Goal: Task Accomplishment & Management: Manage account settings

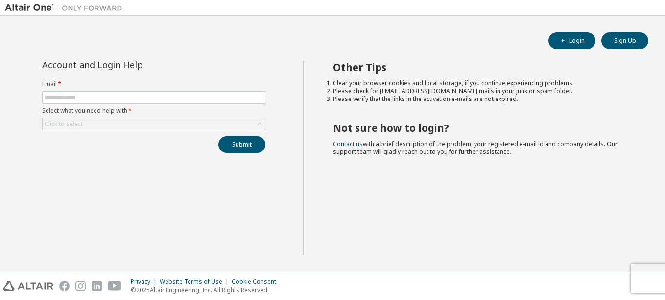
click at [160, 90] on form "Email * Select what you need help with * Click to select" at bounding box center [153, 105] width 223 height 50
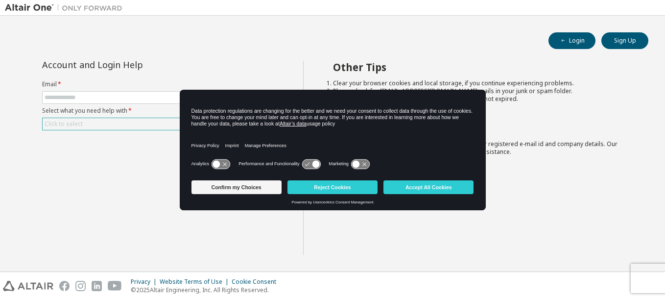
click at [150, 121] on div "Click to select" at bounding box center [154, 124] width 222 height 12
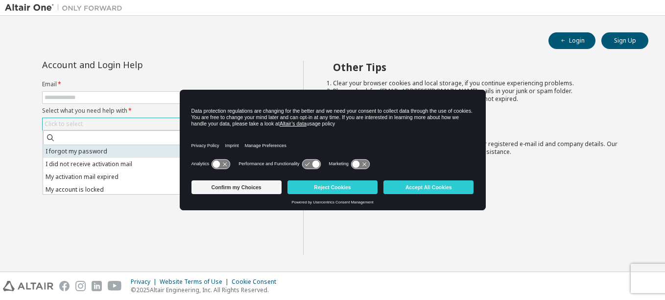
click at [115, 150] on li "I forgot my password" at bounding box center [153, 151] width 221 height 13
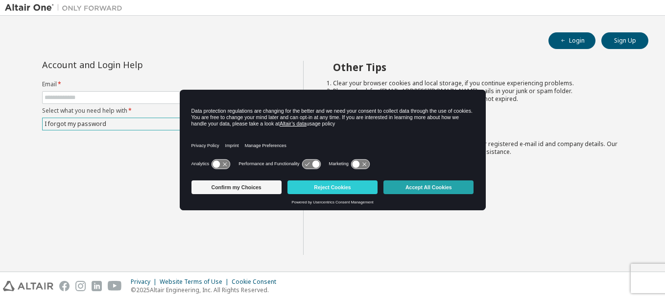
click at [427, 188] on button "Accept All Cookies" at bounding box center [429, 187] width 90 height 14
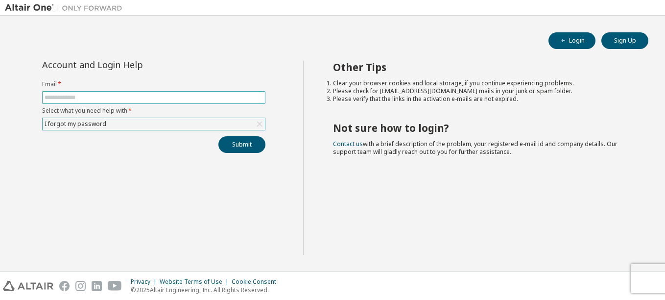
click at [69, 97] on input "text" at bounding box center [154, 98] width 219 height 8
type input "**********"
click at [219, 136] on button "Submit" at bounding box center [242, 144] width 47 height 17
